Goal: Information Seeking & Learning: Understand process/instructions

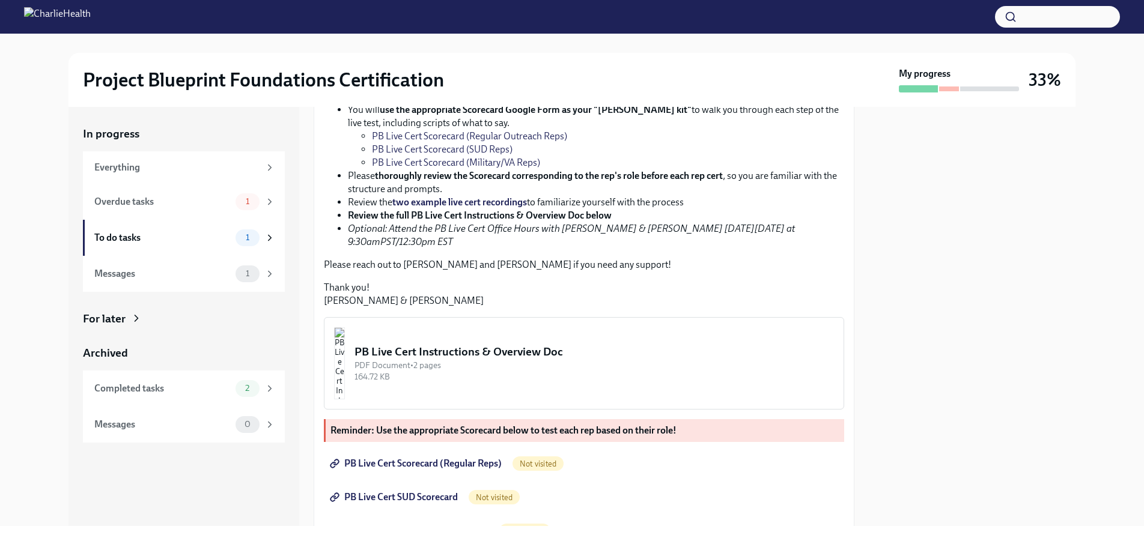
scroll to position [192, 0]
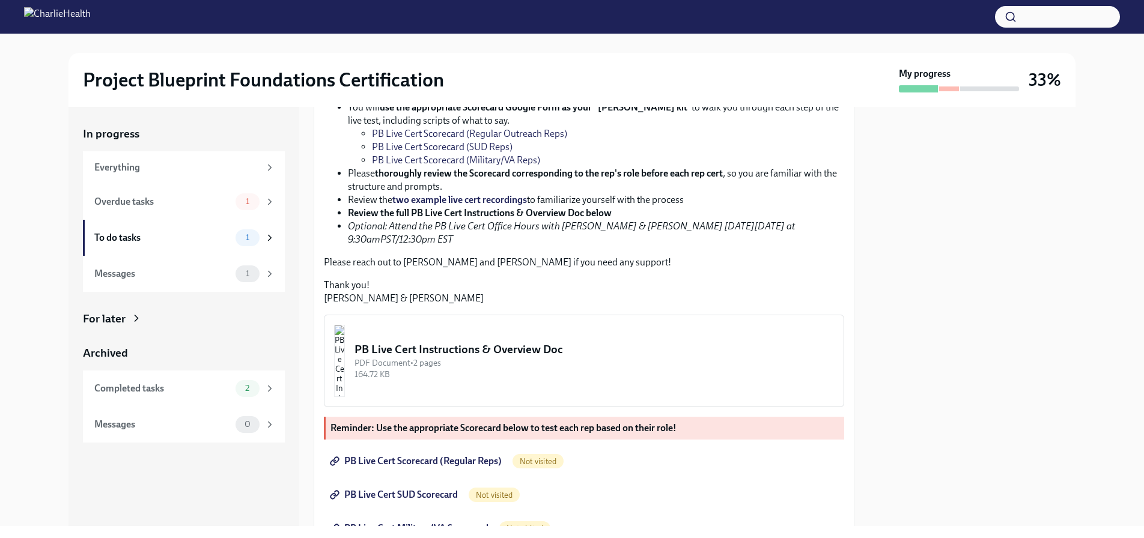
click at [519, 358] on div "PB Live Cert Instructions & Overview Doc" at bounding box center [595, 350] width 480 height 16
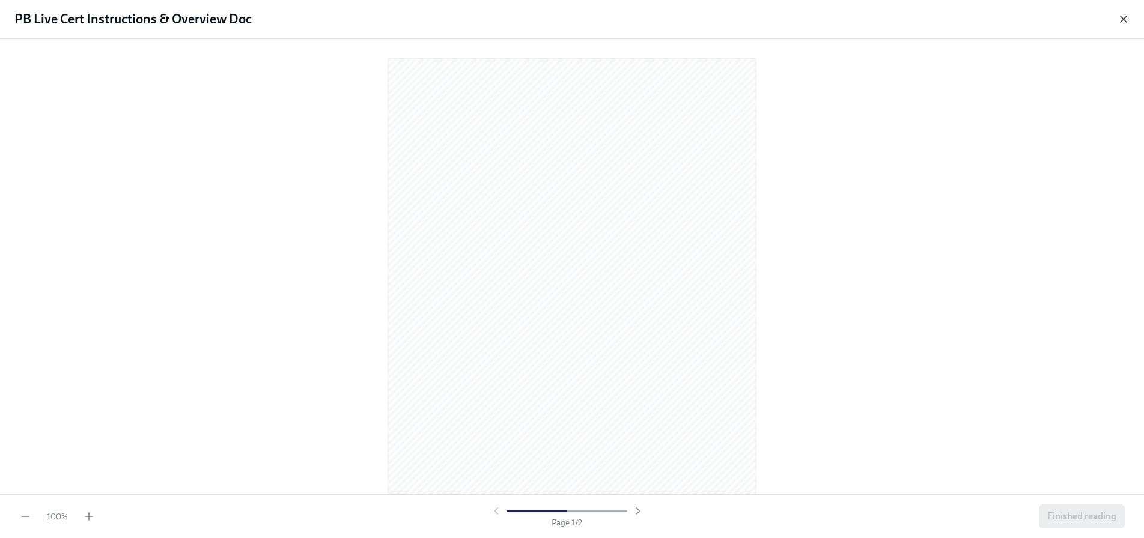
click at [1124, 20] on icon "button" at bounding box center [1124, 19] width 12 height 12
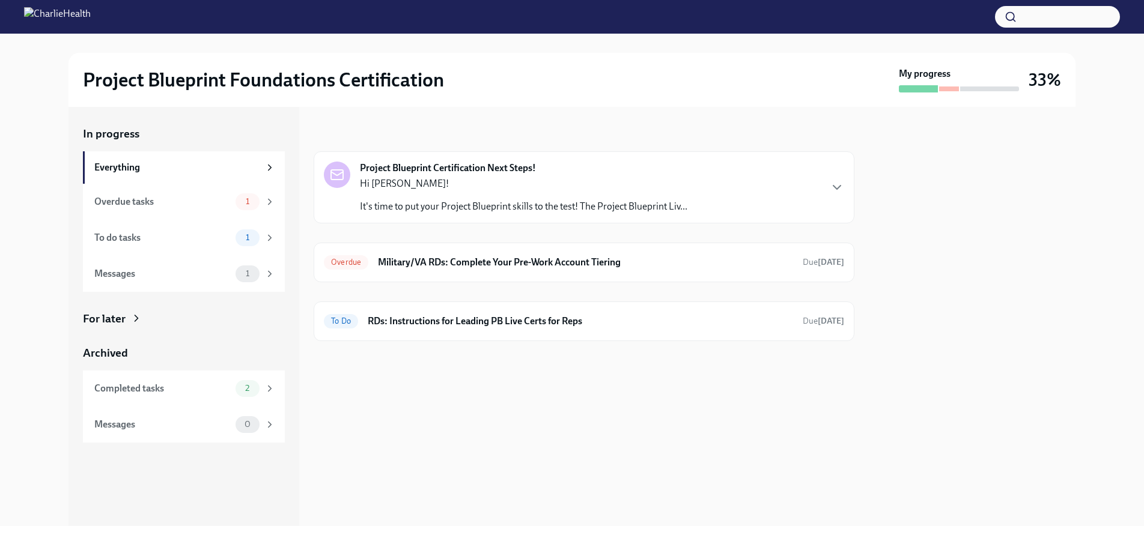
click at [578, 209] on p "It's time to put your Project Blueprint skills to the test! The Project Bluepri…" at bounding box center [524, 206] width 328 height 13
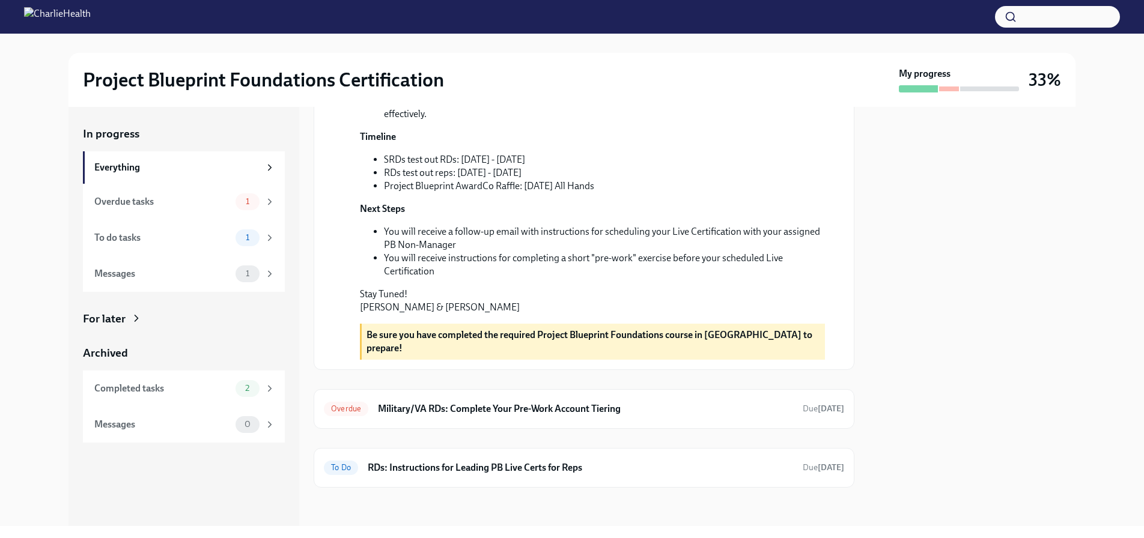
scroll to position [361, 0]
click at [517, 463] on h6 "RDs: Instructions for Leading PB Live Certs for Reps" at bounding box center [580, 468] width 425 height 13
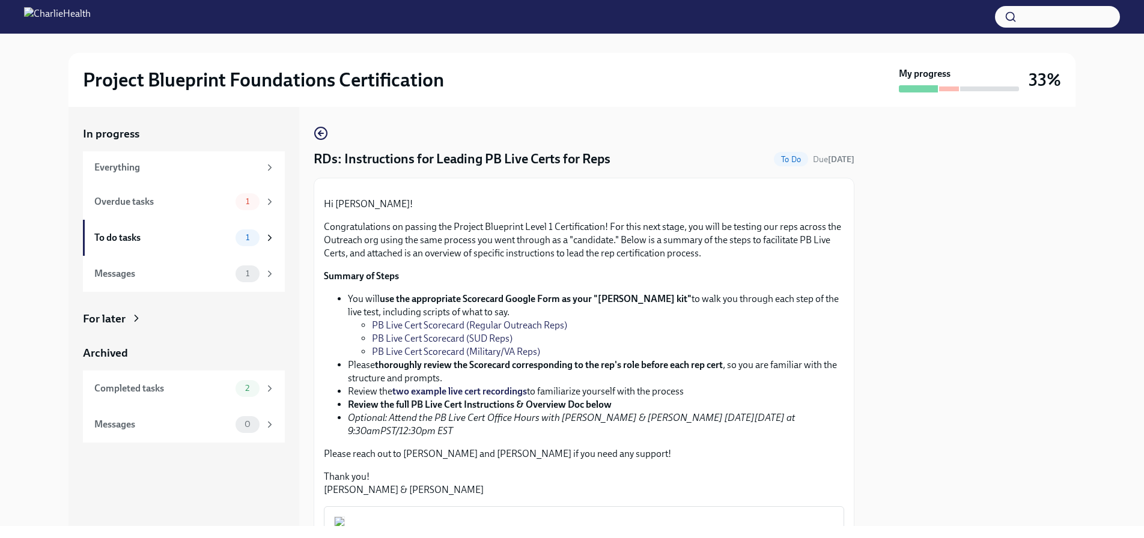
click at [774, 160] on span "To Do" at bounding box center [791, 159] width 34 height 9
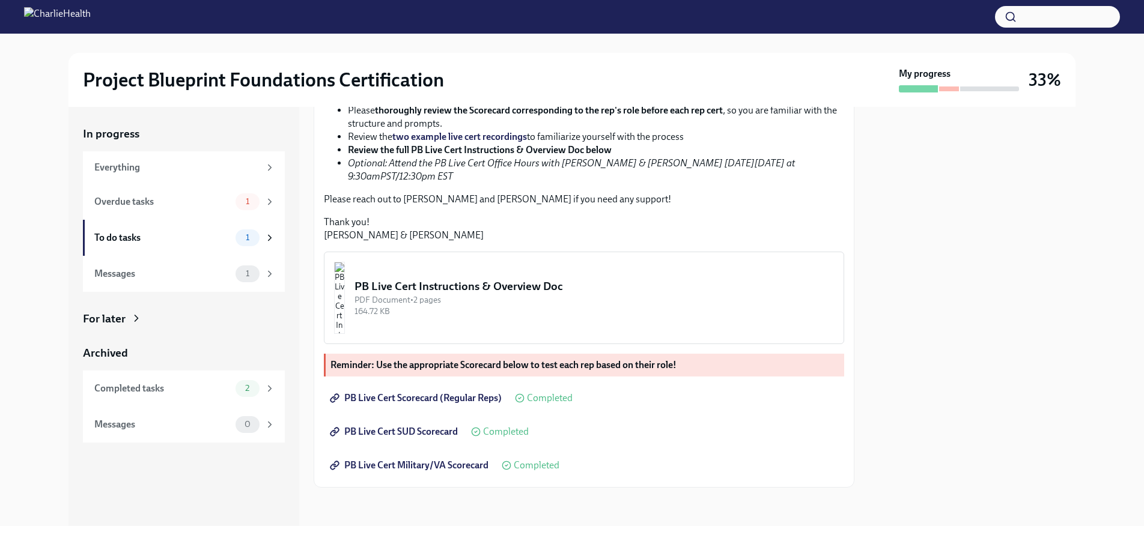
scroll to position [366, 0]
click at [178, 242] on div "To do tasks" at bounding box center [162, 237] width 136 height 13
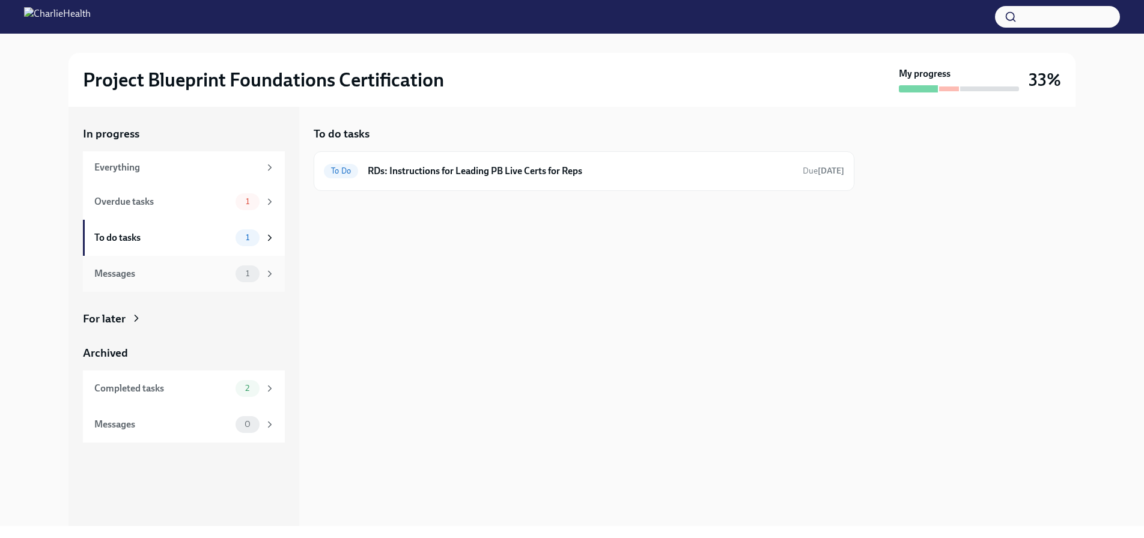
click at [180, 279] on div "Messages" at bounding box center [162, 273] width 136 height 13
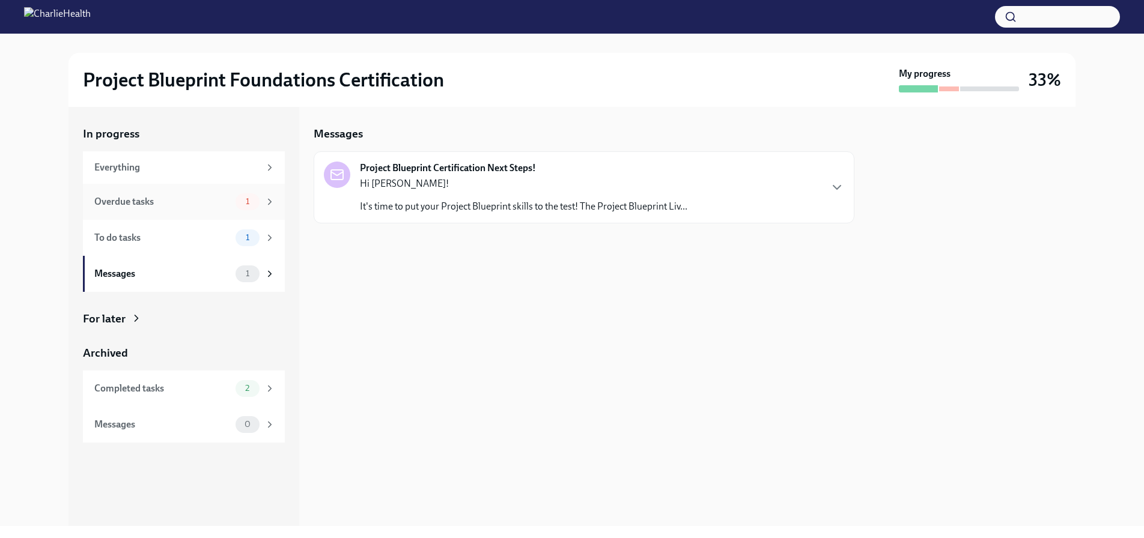
click at [189, 205] on div "Overdue tasks" at bounding box center [162, 201] width 136 height 13
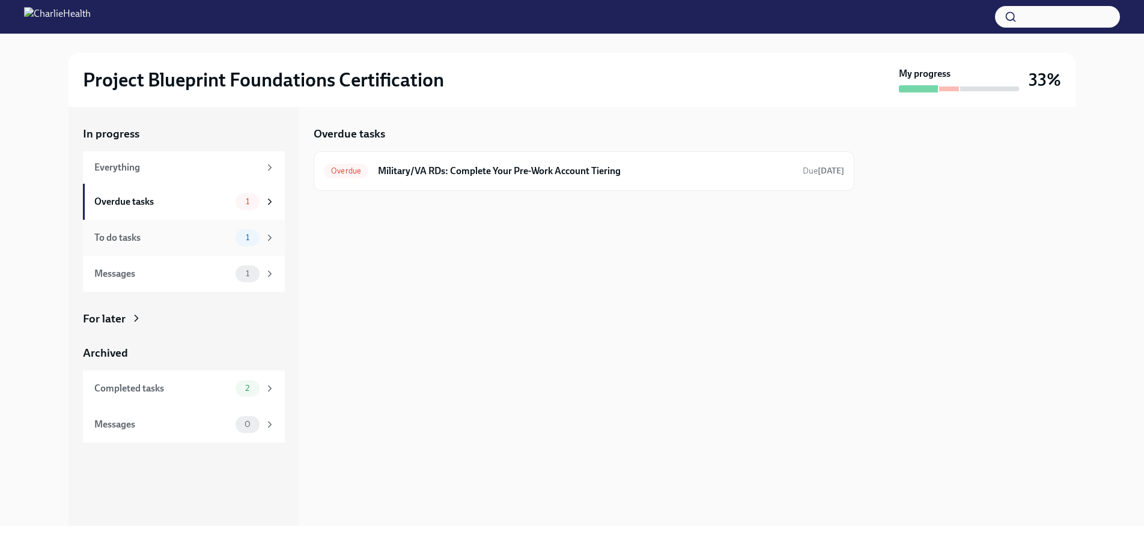
click at [184, 239] on div "To do tasks" at bounding box center [162, 237] width 136 height 13
click at [273, 240] on icon at bounding box center [269, 238] width 11 height 11
click at [392, 175] on h6 "RDs: Instructions for Leading PB Live Certs for Reps" at bounding box center [580, 171] width 425 height 13
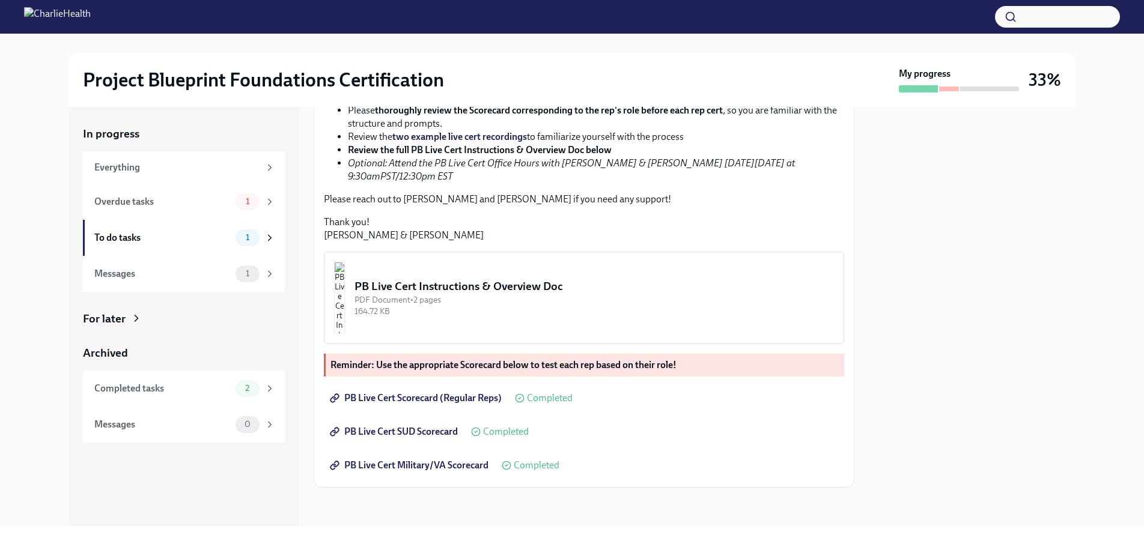
scroll to position [366, 0]
